Goal: Task Accomplishment & Management: Use online tool/utility

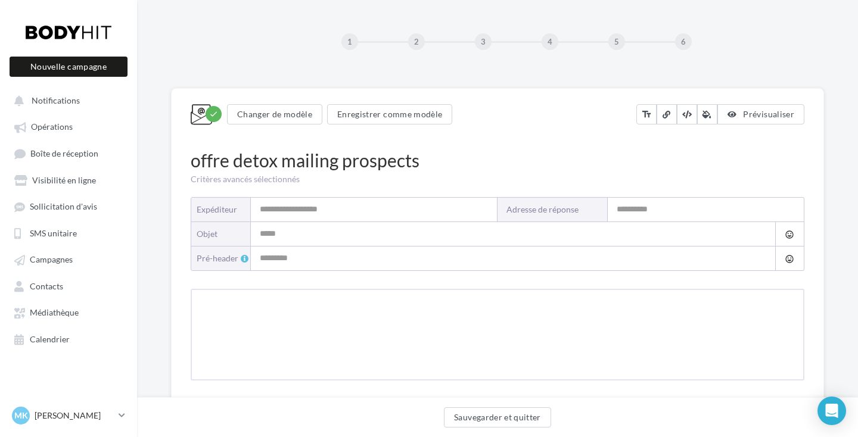
type input "**********"
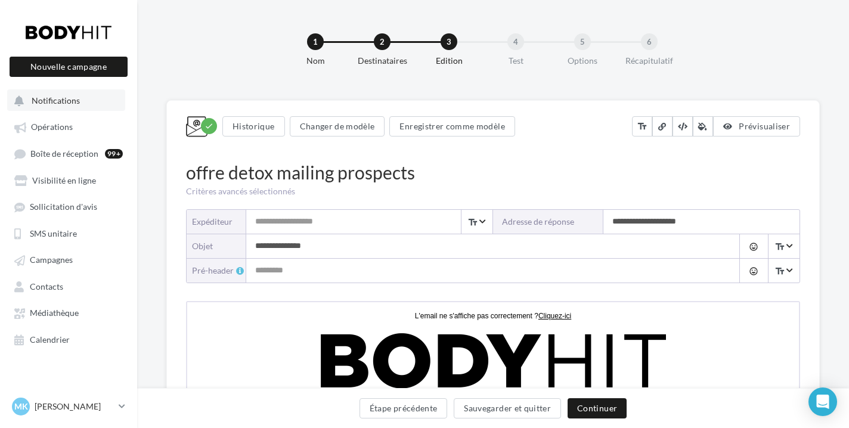
click at [79, 98] on button "Notifications" at bounding box center [66, 99] width 118 height 21
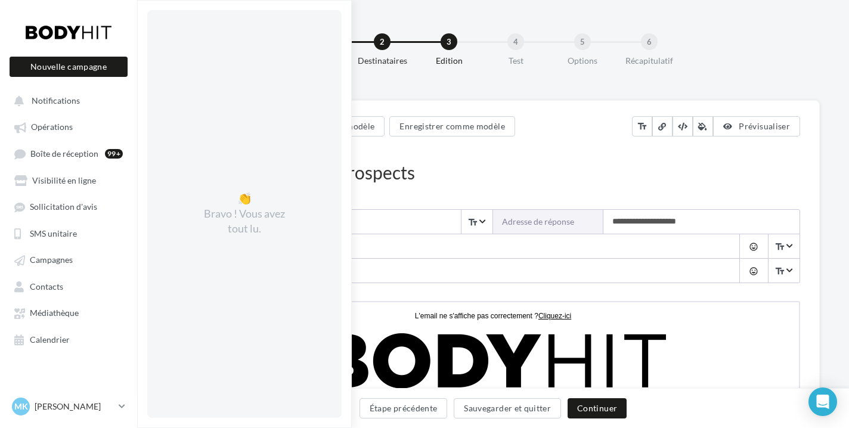
click at [69, 18] on div at bounding box center [68, 32] width 95 height 30
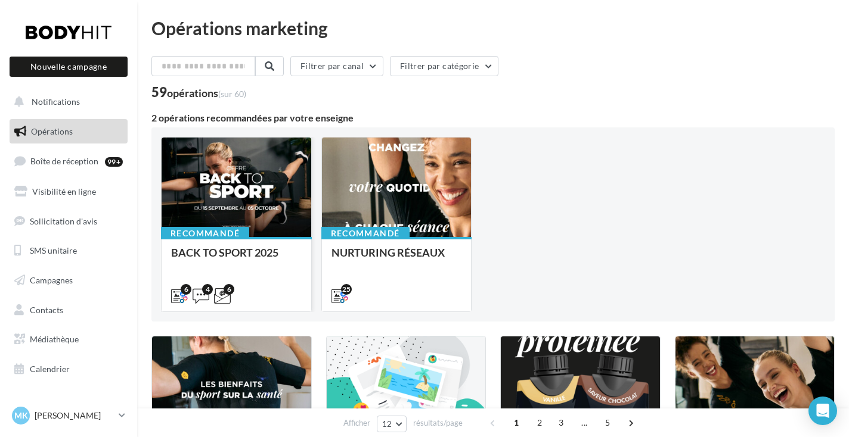
click at [256, 185] on div at bounding box center [236, 188] width 150 height 101
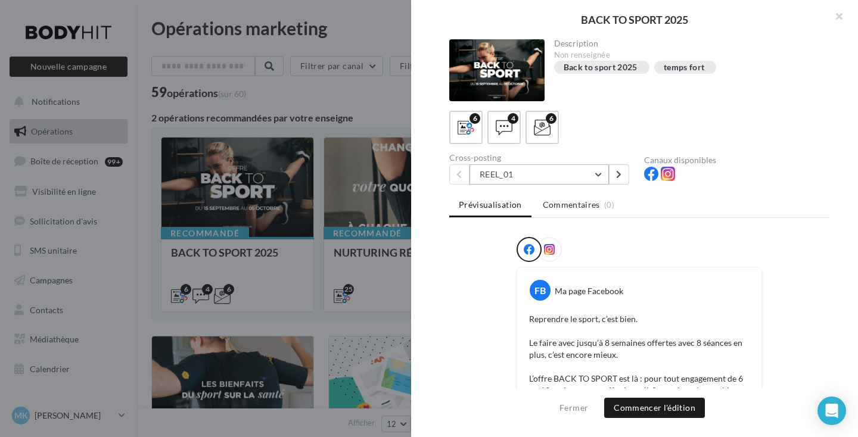
click at [527, 169] on button "REEL_01" at bounding box center [539, 174] width 139 height 20
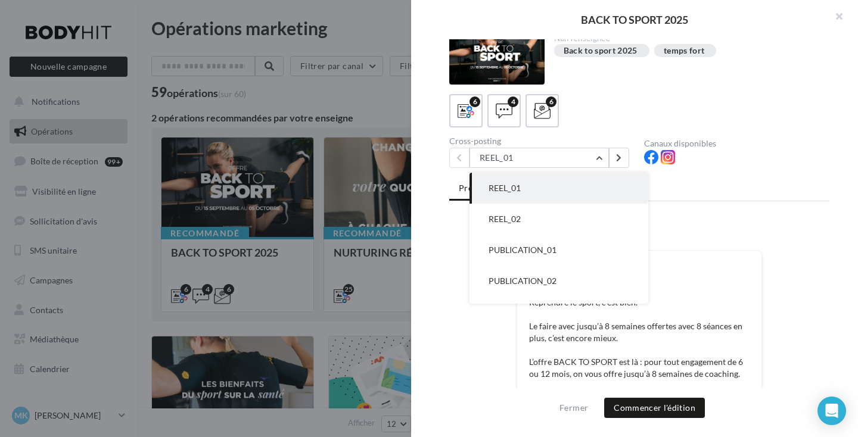
scroll to position [8, 0]
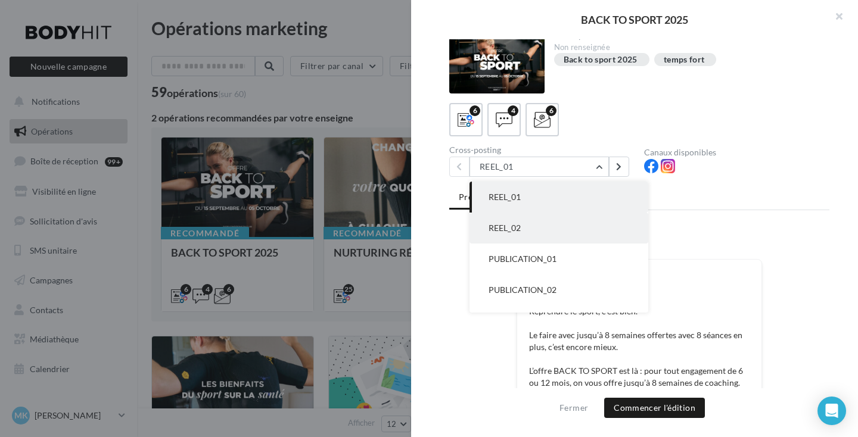
click at [546, 227] on button "REEL_02" at bounding box center [559, 228] width 179 height 31
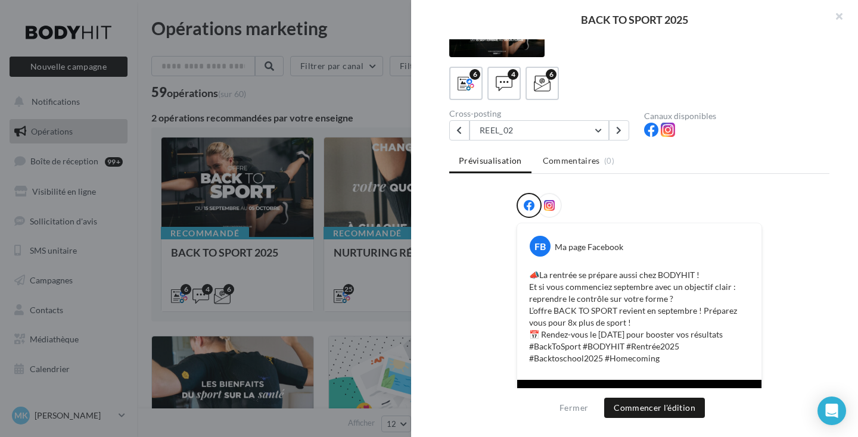
scroll to position [28, 0]
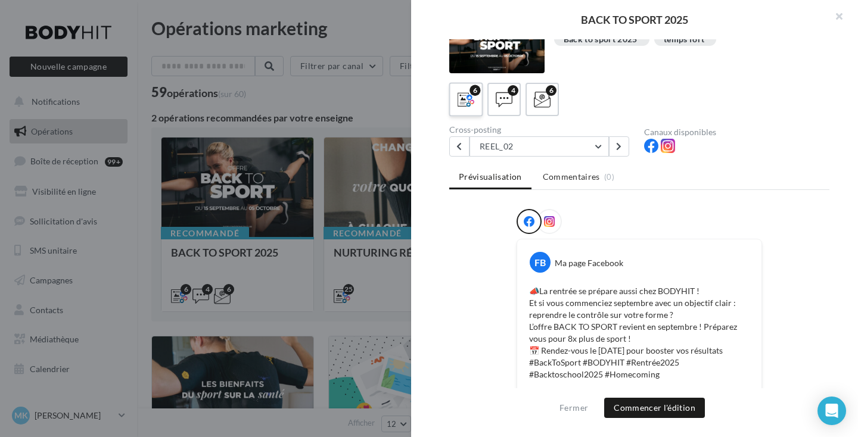
click at [462, 98] on icon at bounding box center [466, 99] width 17 height 17
click at [496, 143] on button "REEL_02" at bounding box center [539, 146] width 139 height 20
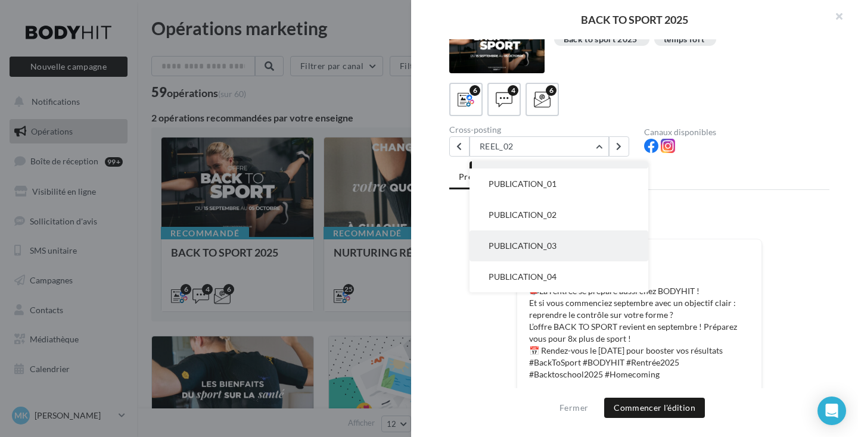
scroll to position [55, 0]
click at [532, 243] on span "PUBLICATION_03" at bounding box center [523, 246] width 68 height 10
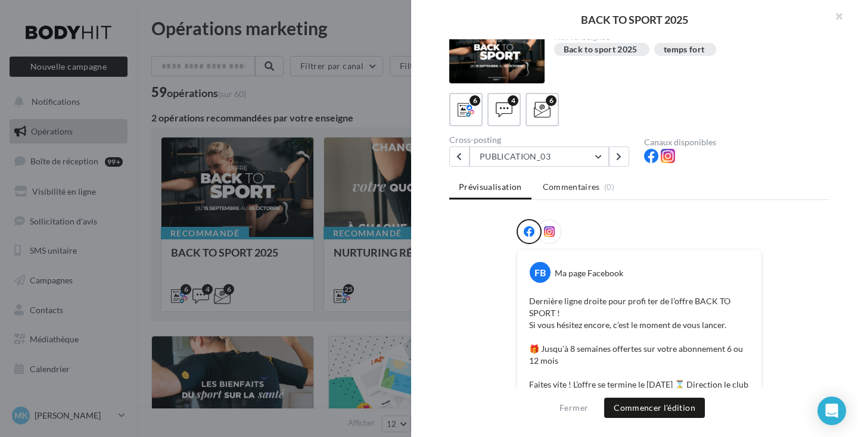
scroll to position [15, 0]
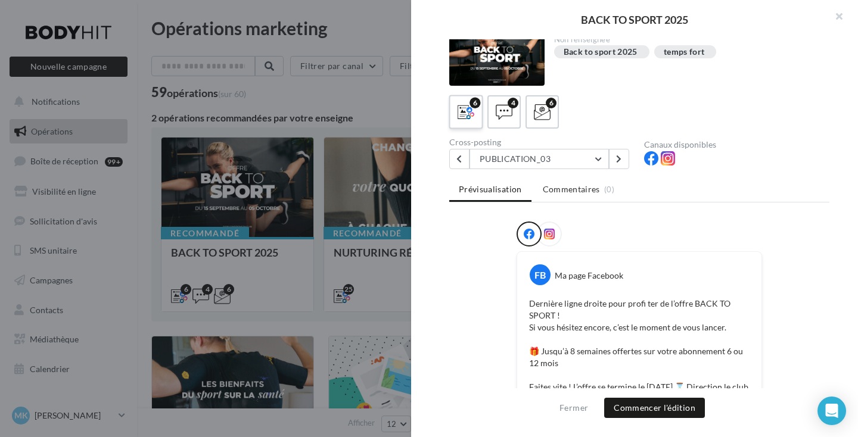
click at [478, 114] on label "6" at bounding box center [466, 112] width 34 height 34
click at [549, 157] on button "PUBLICATION_03" at bounding box center [539, 159] width 139 height 20
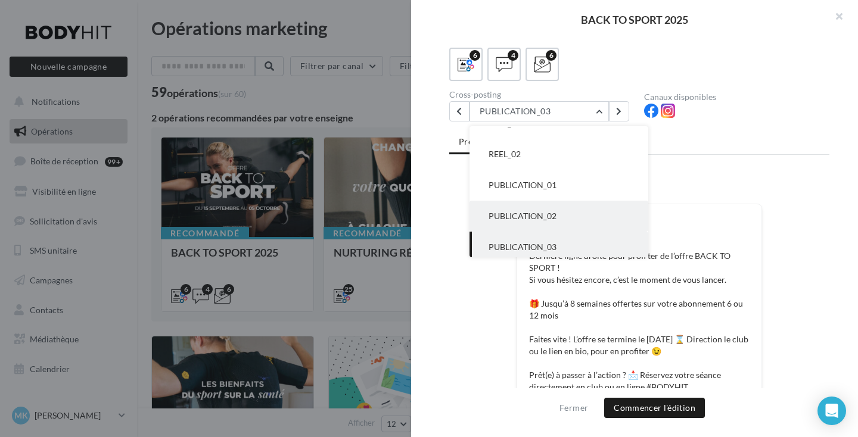
scroll to position [18, 0]
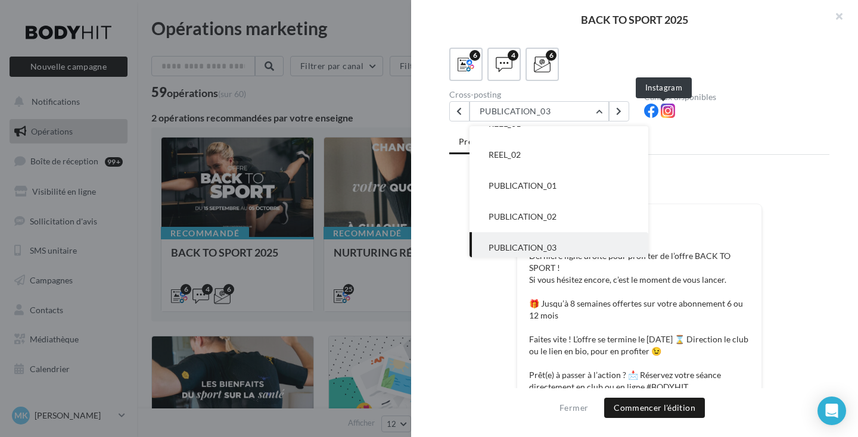
click at [662, 117] on icon at bounding box center [668, 111] width 14 height 14
